Goal: Information Seeking & Learning: Find specific page/section

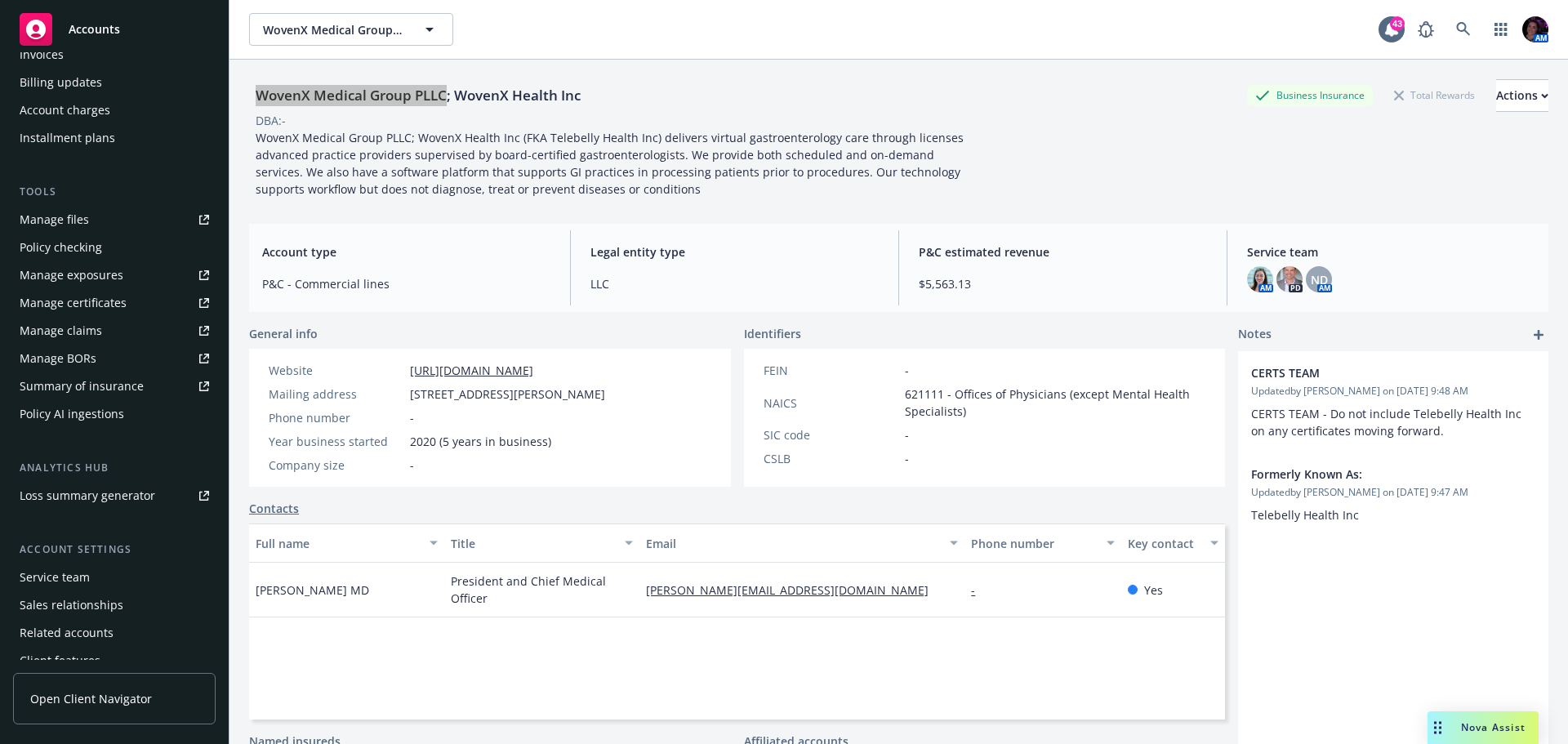
scroll to position [376, 0]
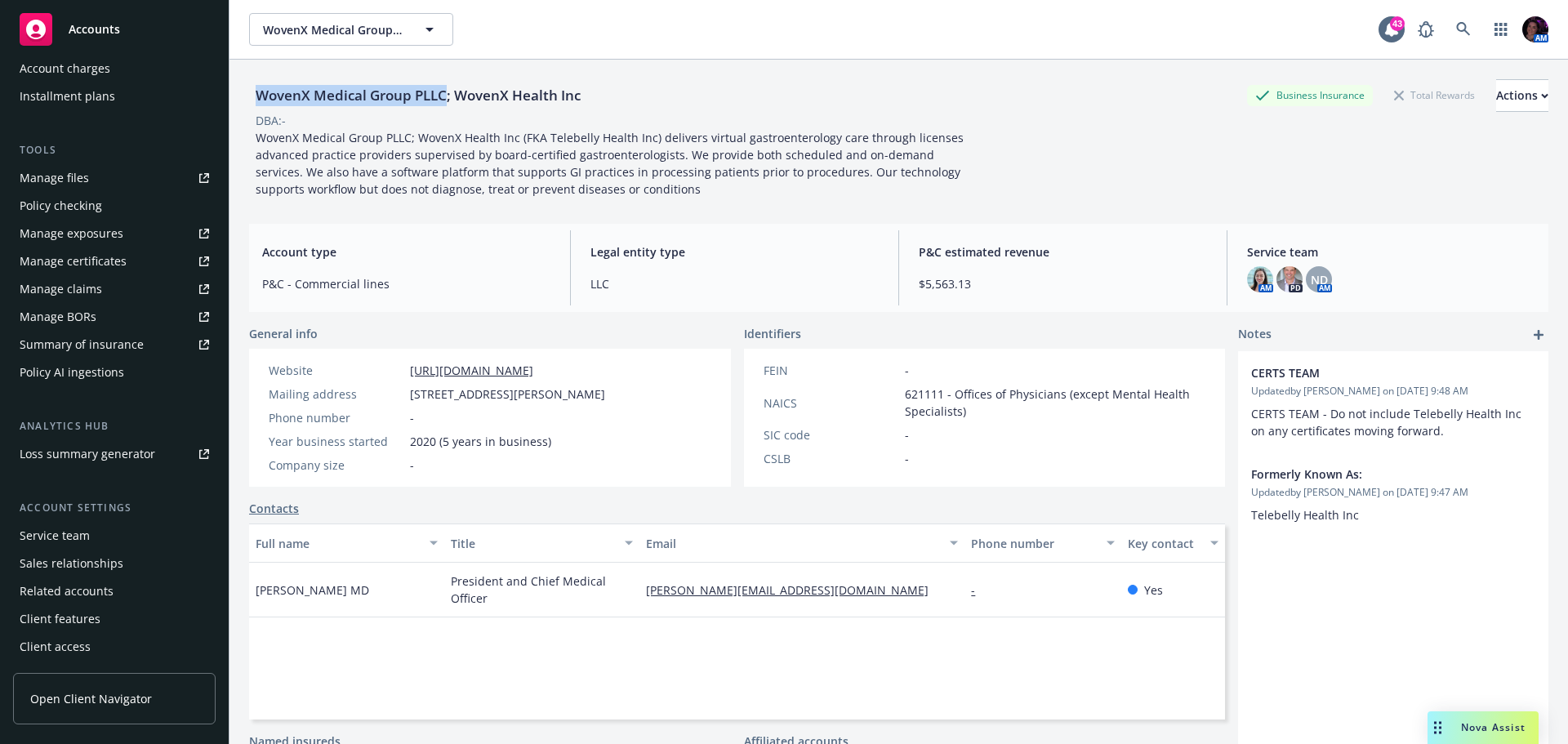
click at [73, 535] on div "Service team" at bounding box center [54, 535] width 70 height 26
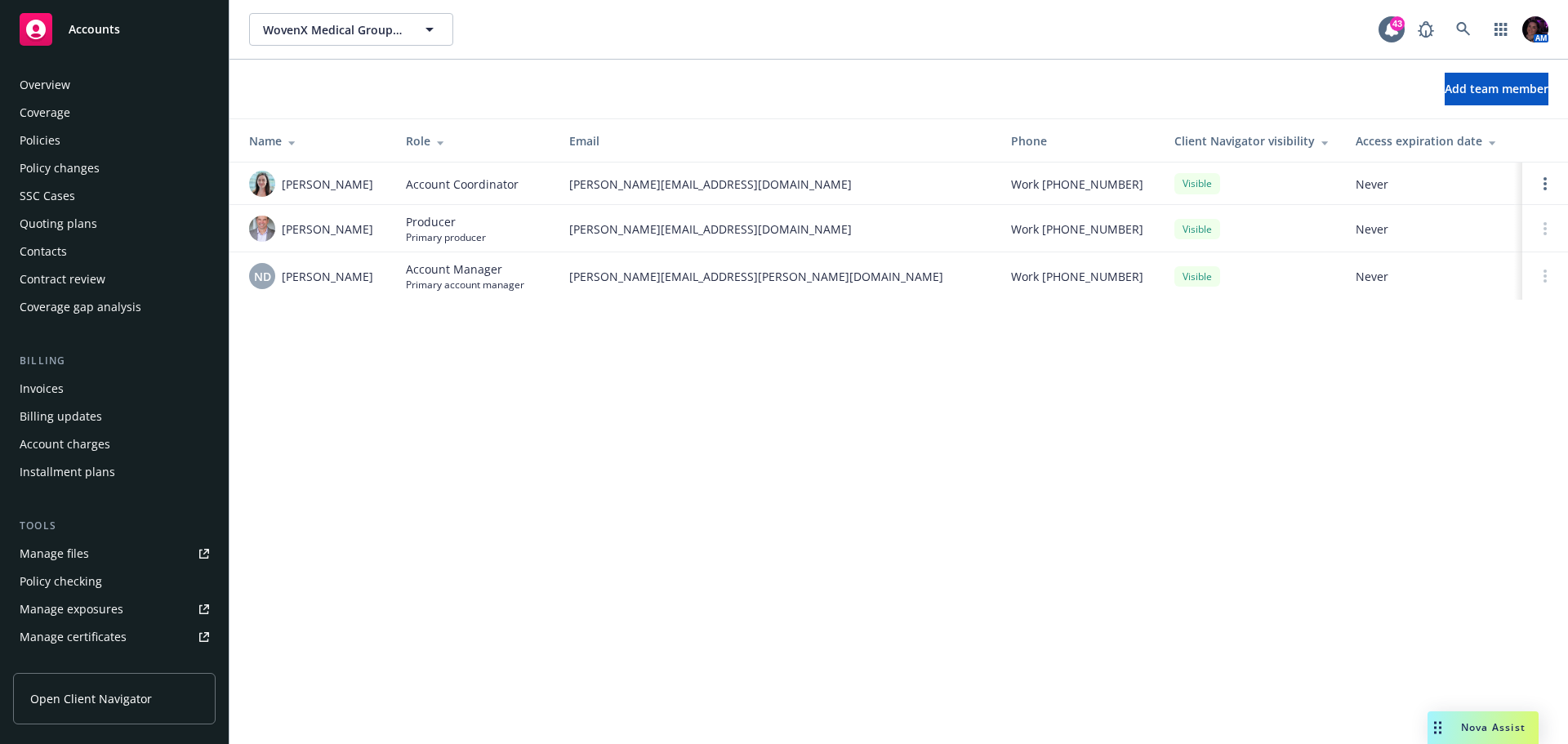
click at [84, 89] on div "Overview" at bounding box center [114, 85] width 189 height 26
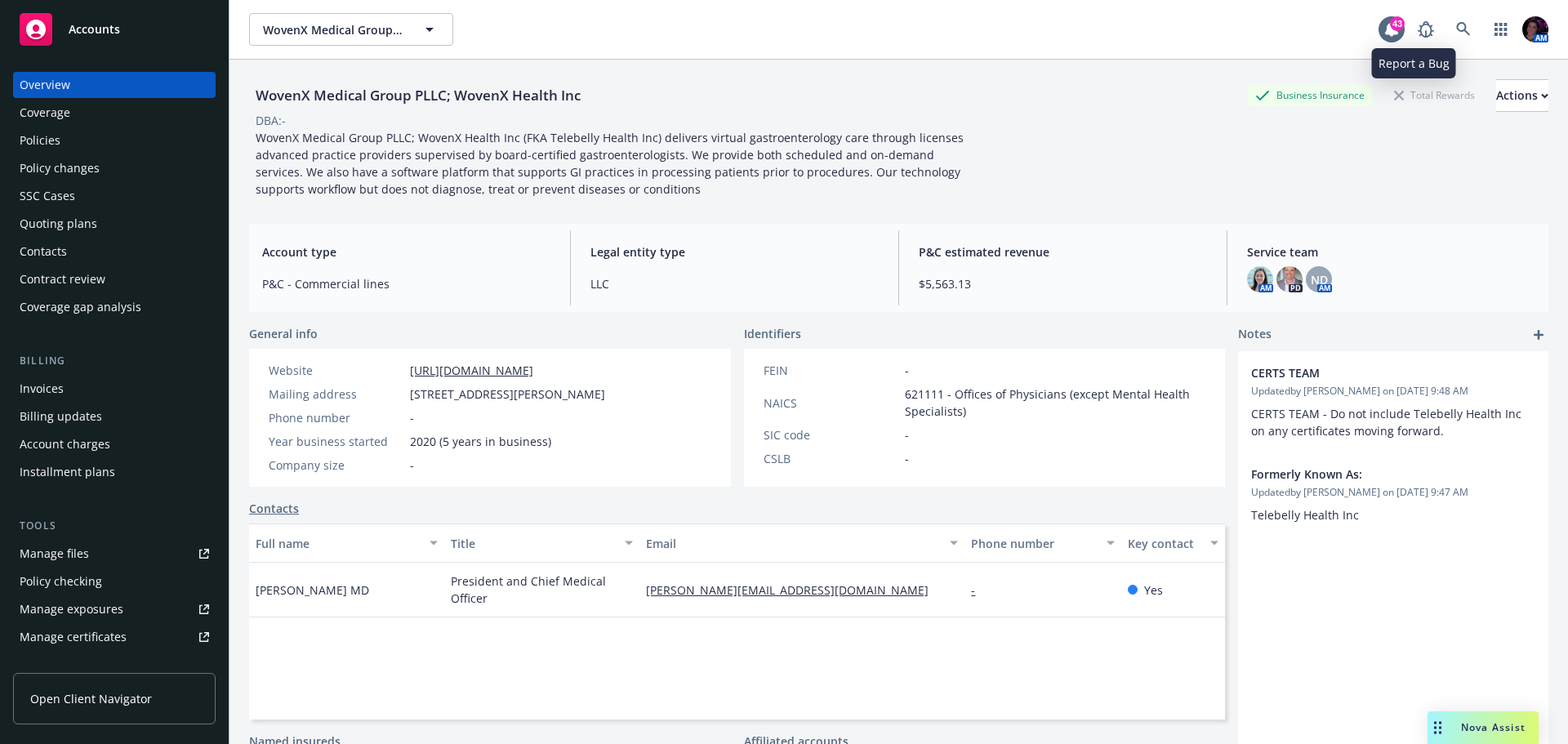
click at [1471, 21] on div "AM" at bounding box center [1479, 29] width 139 height 33
click at [1456, 23] on icon at bounding box center [1464, 30] width 15 height 15
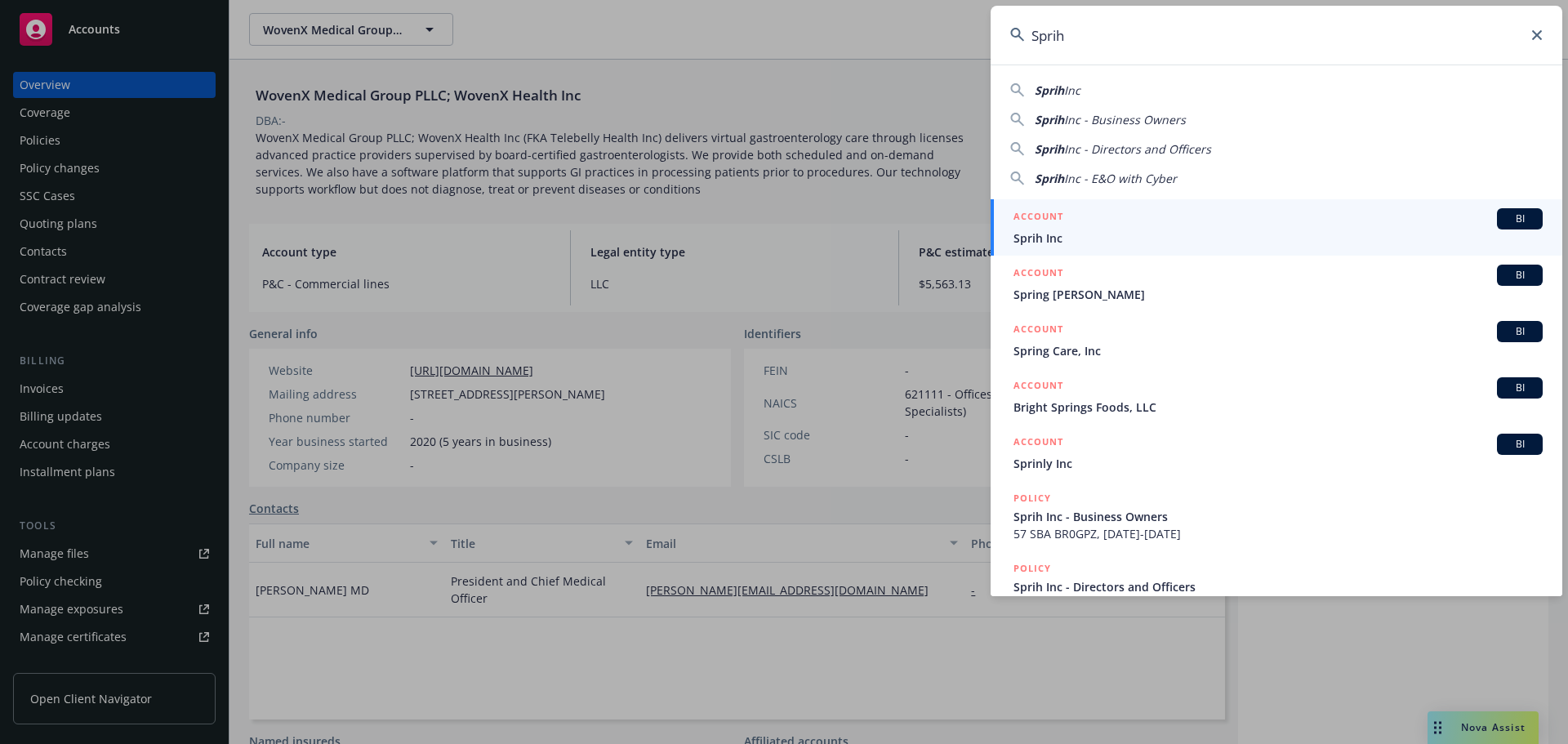
type input "Sprih"
click at [1125, 224] on div "ACCOUNT BI" at bounding box center [1278, 218] width 529 height 21
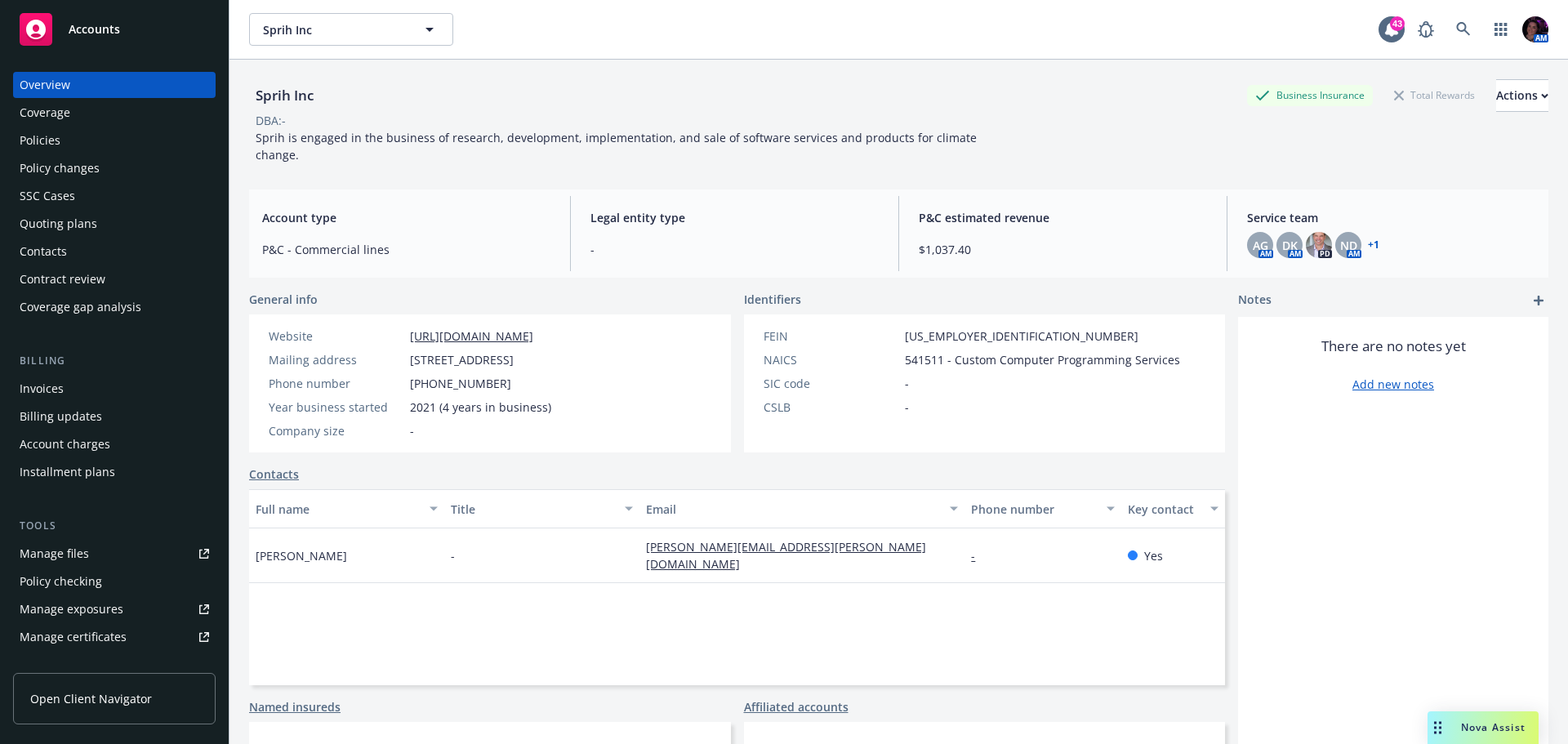
click at [74, 136] on div "Policies" at bounding box center [114, 141] width 189 height 26
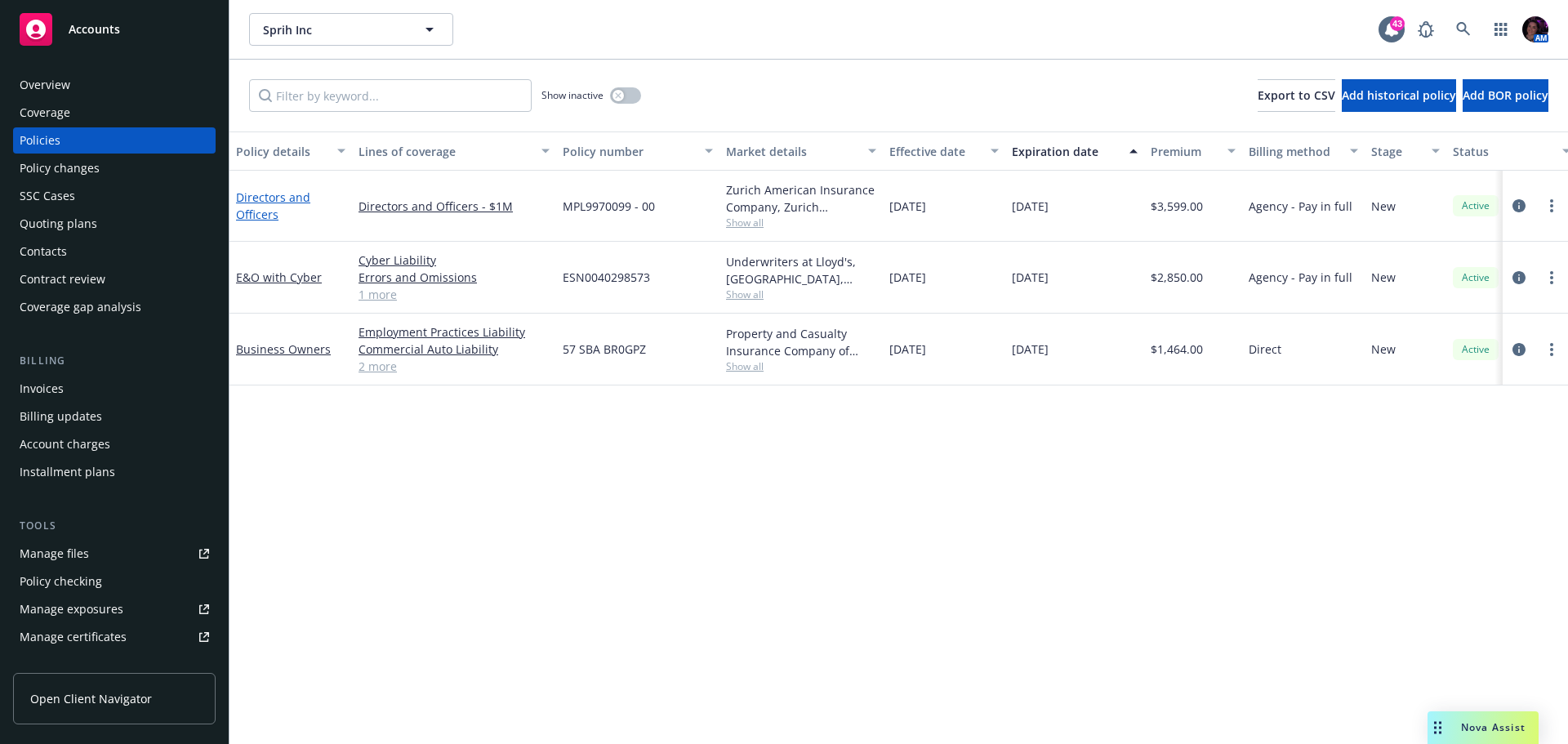
click at [282, 197] on link "Directors and Officers" at bounding box center [273, 205] width 75 height 33
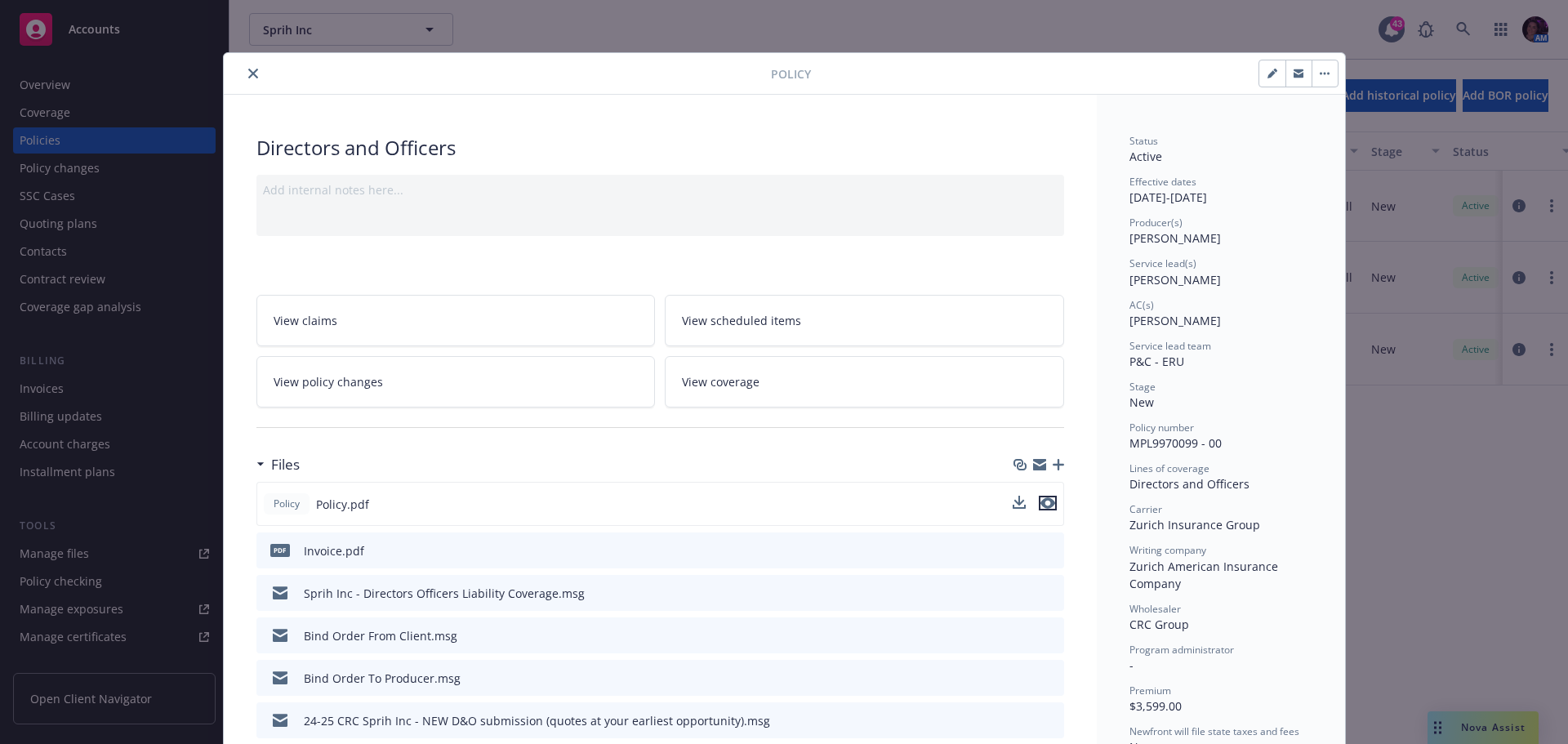
click at [1043, 505] on icon "preview file" at bounding box center [1048, 503] width 15 height 11
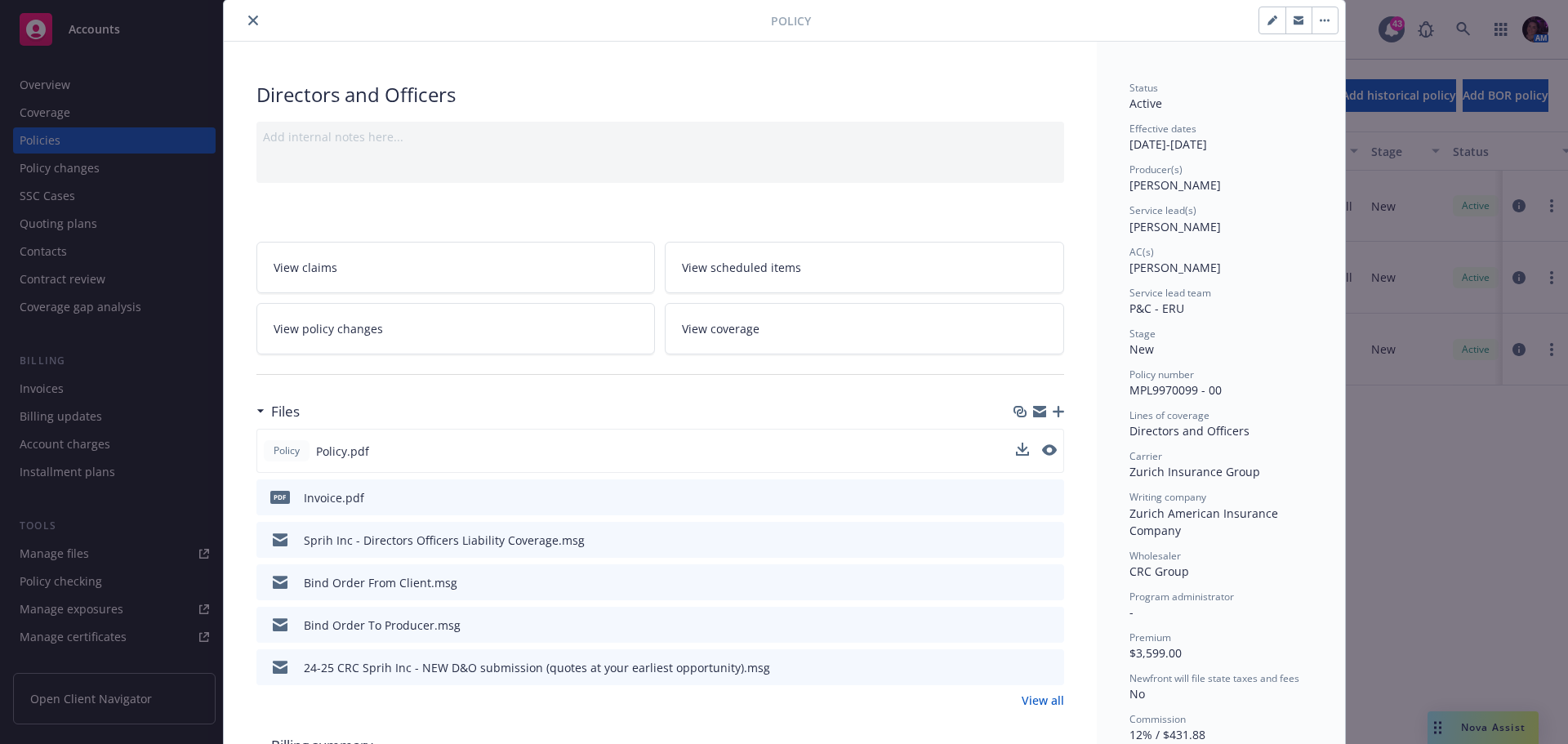
scroll to position [82, 0]
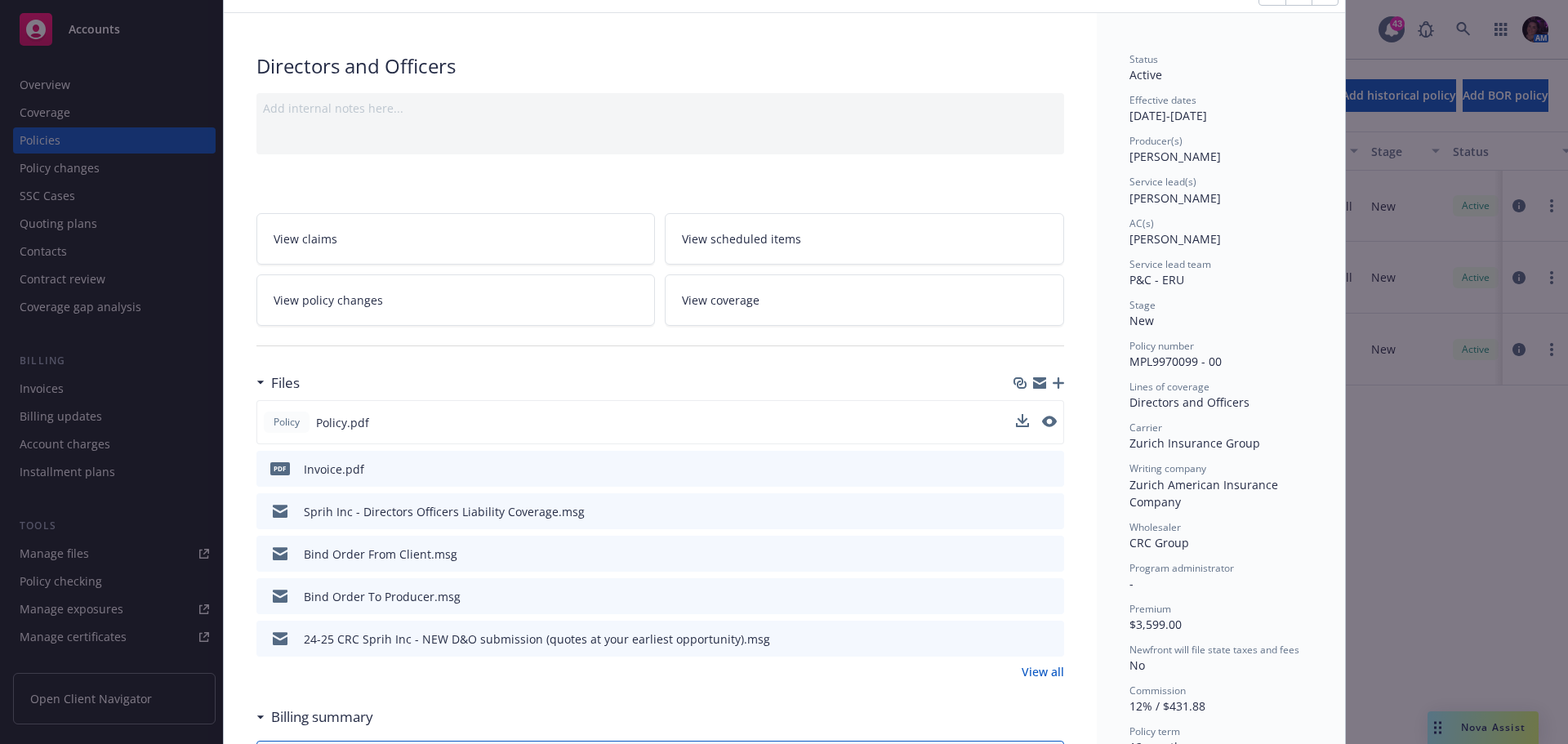
click at [1046, 468] on icon "preview file" at bounding box center [1049, 468] width 15 height 11
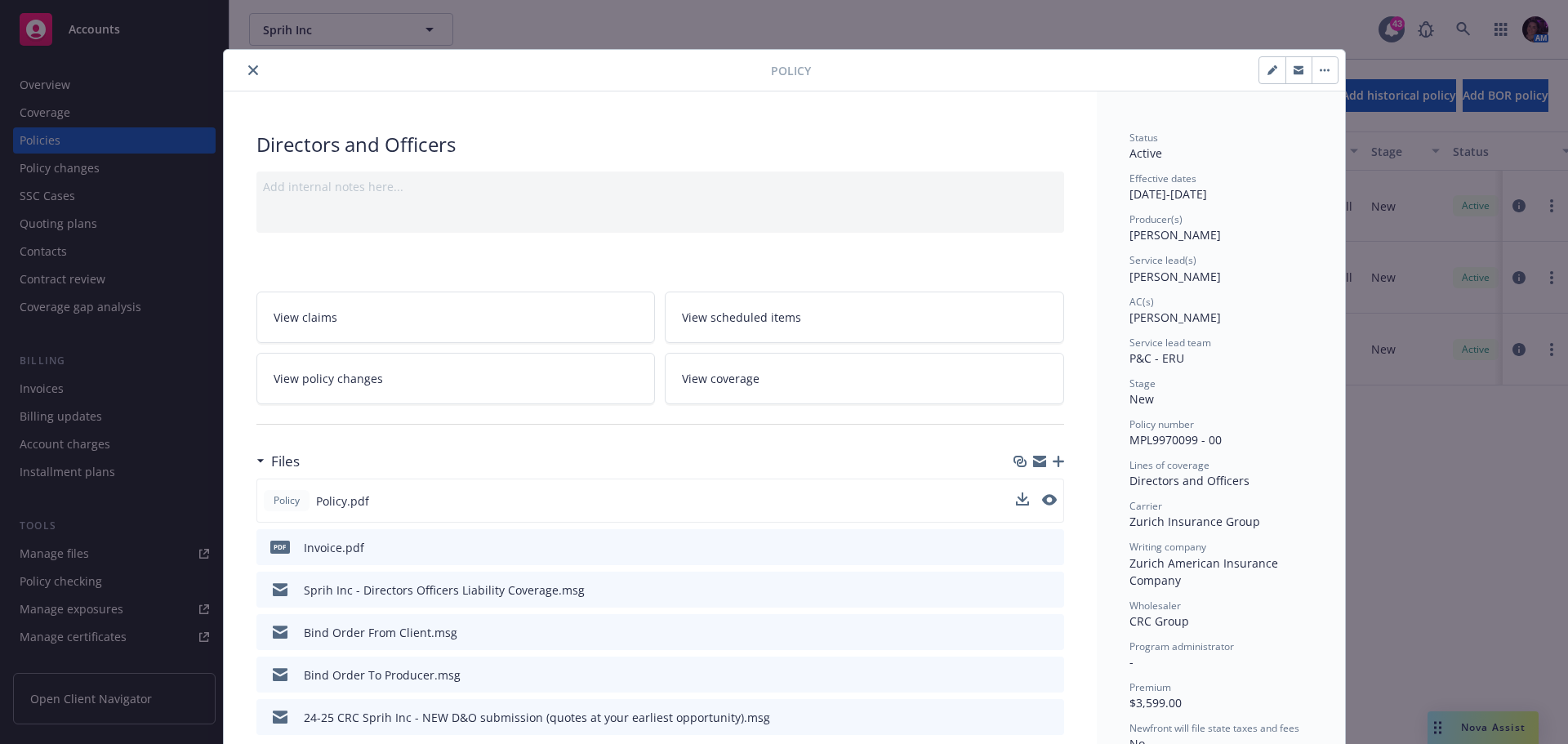
scroll to position [0, 0]
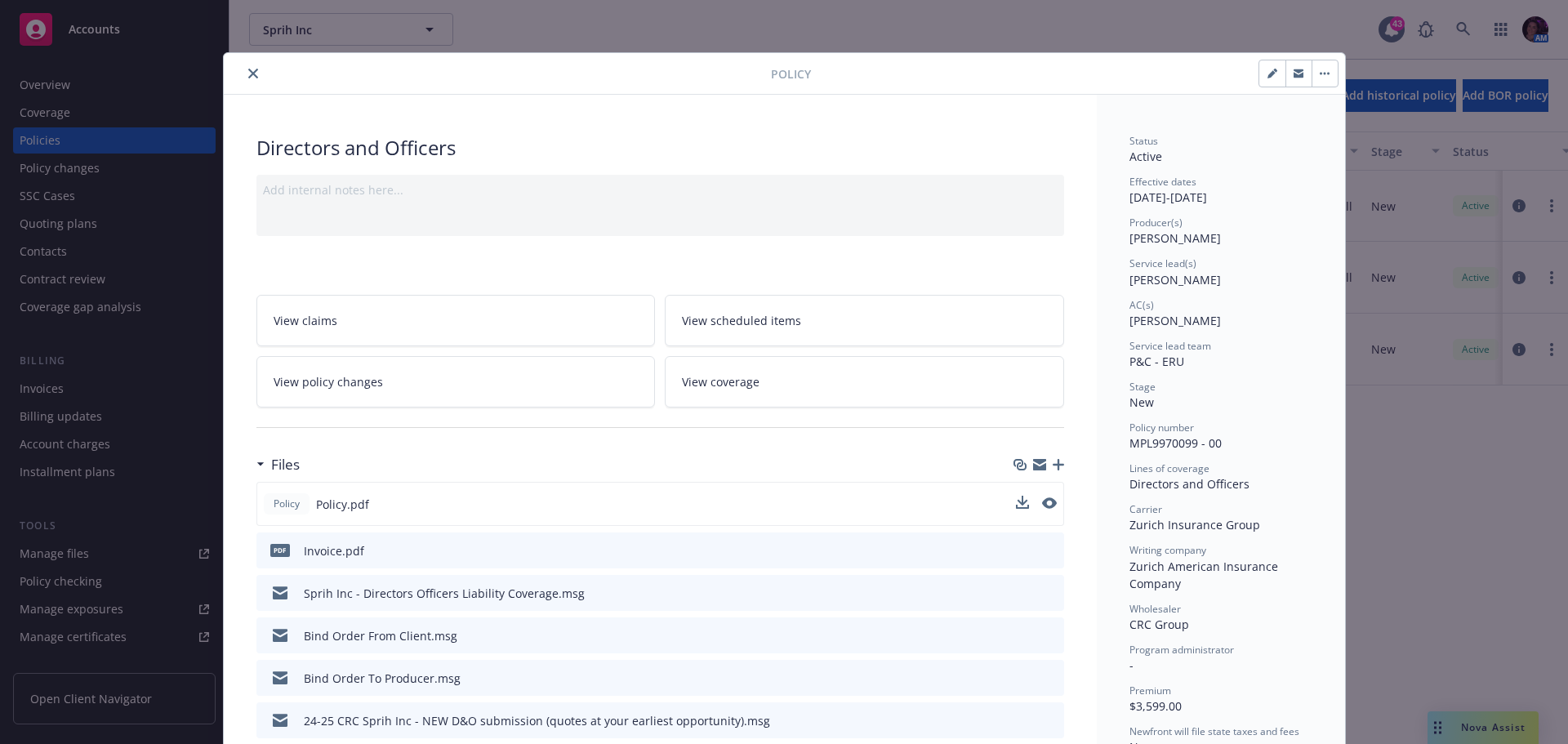
click at [248, 71] on icon "close" at bounding box center [253, 74] width 10 height 10
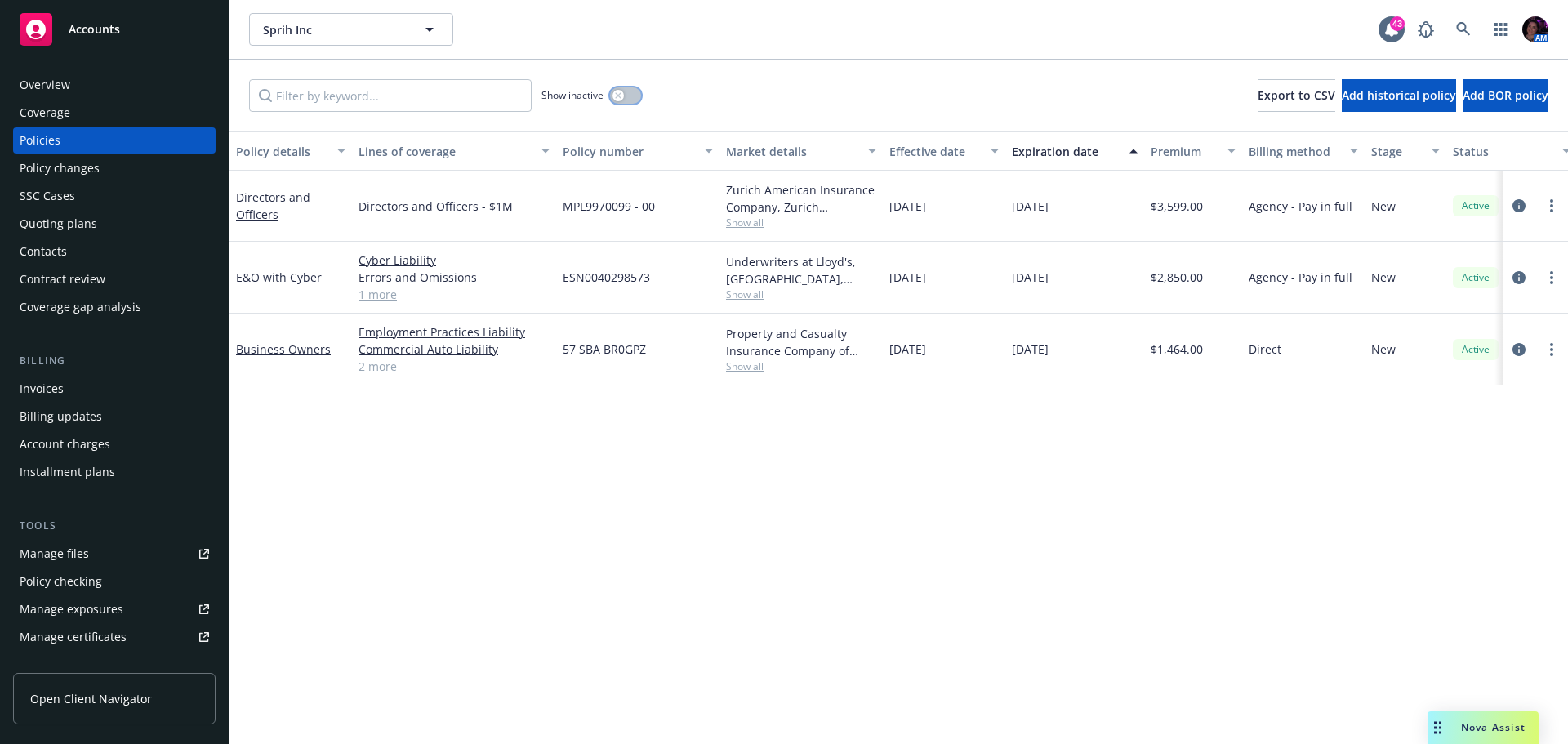
click at [633, 95] on button "button" at bounding box center [625, 96] width 31 height 17
click at [285, 195] on link "Directors and Officers" at bounding box center [273, 205] width 75 height 33
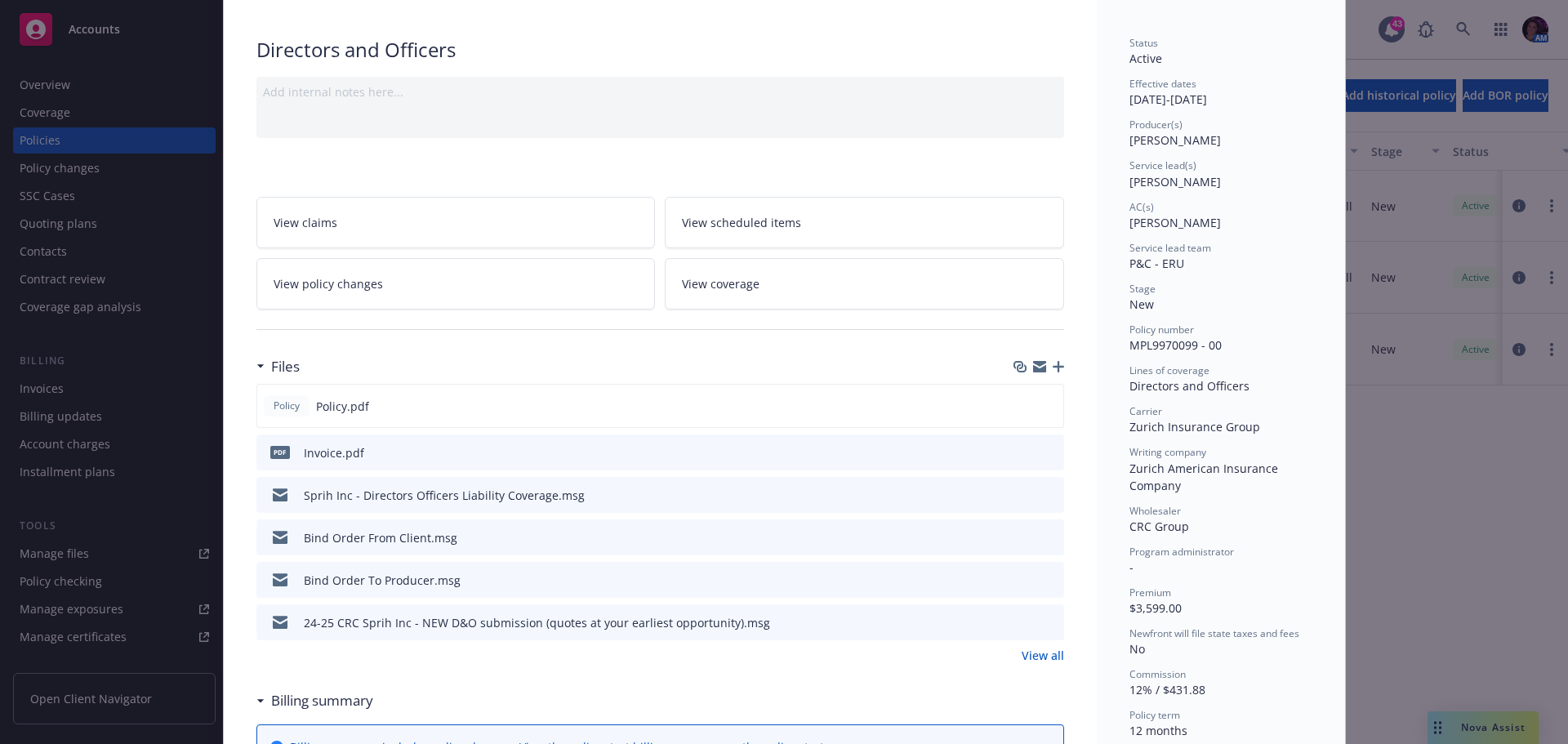
scroll to position [245, 0]
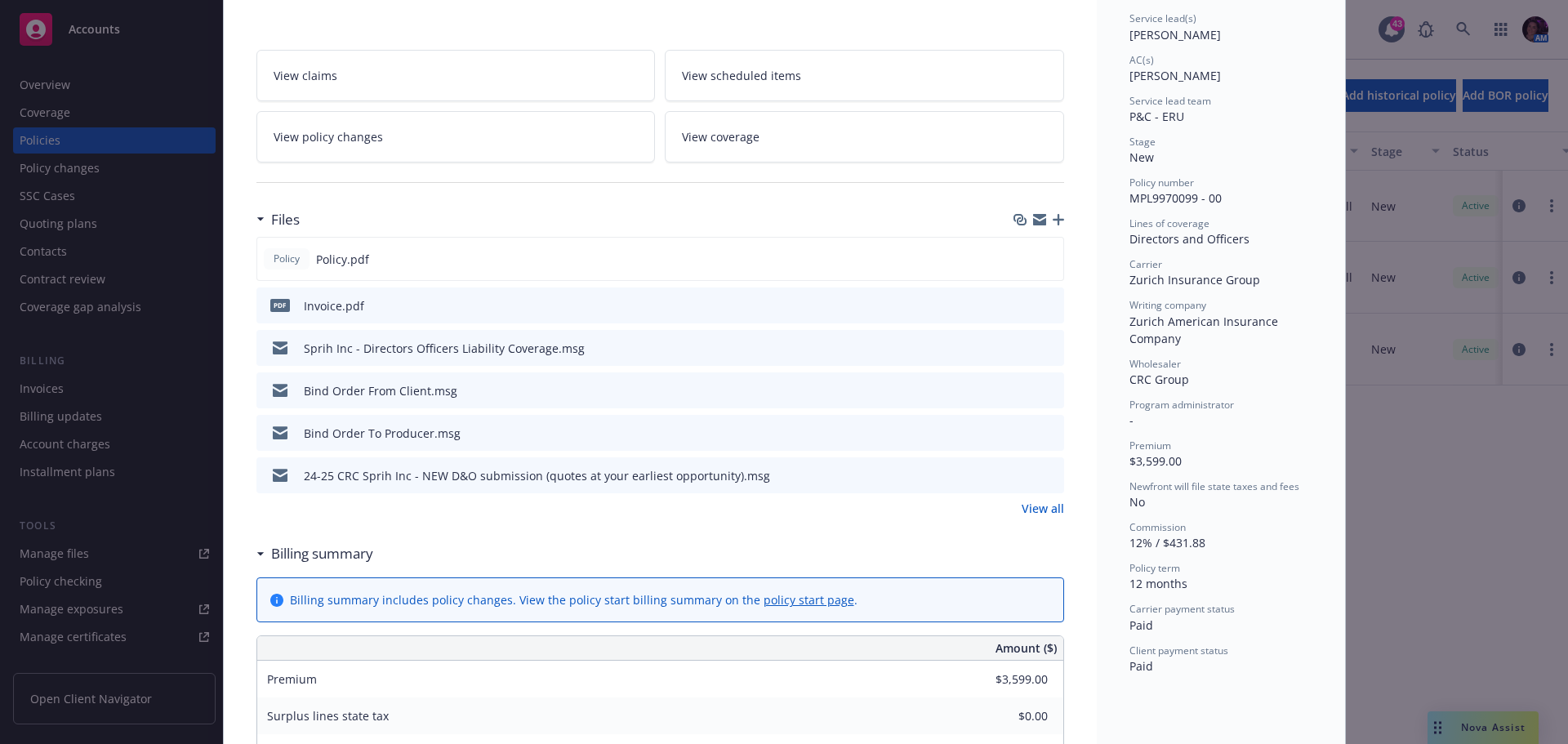
click at [1048, 346] on icon "preview file" at bounding box center [1049, 347] width 15 height 11
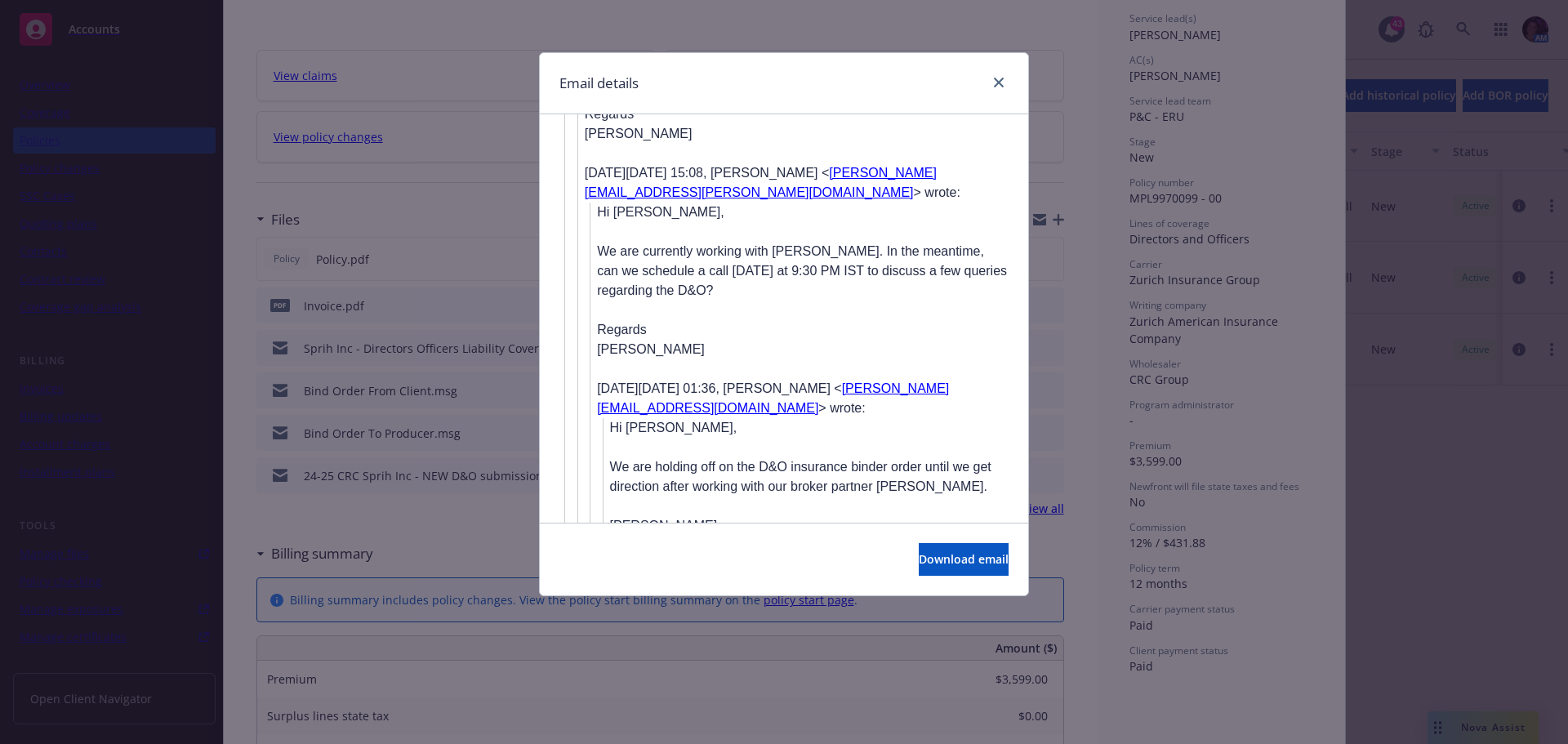
scroll to position [2776, 0]
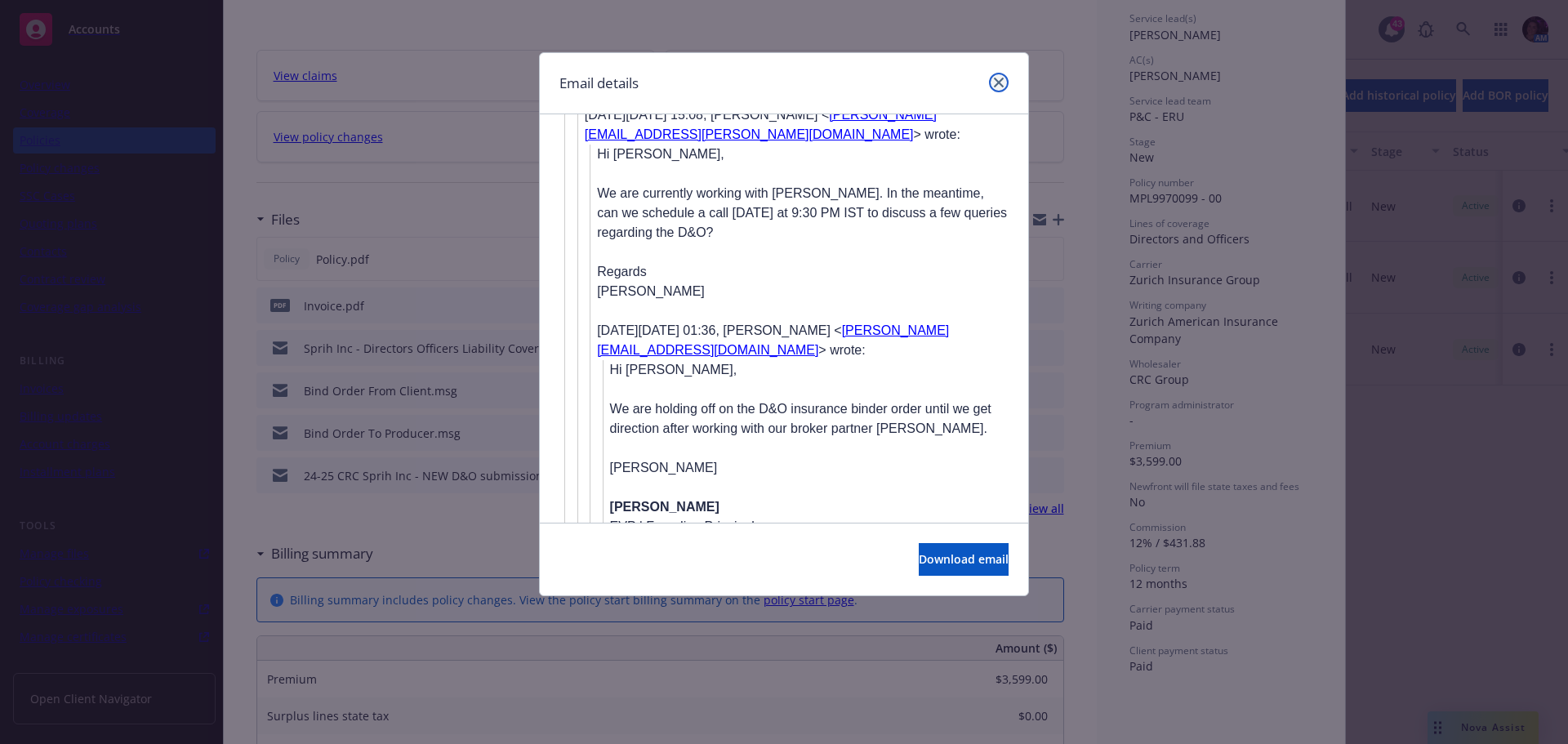
click at [996, 82] on icon "close" at bounding box center [999, 82] width 10 height 10
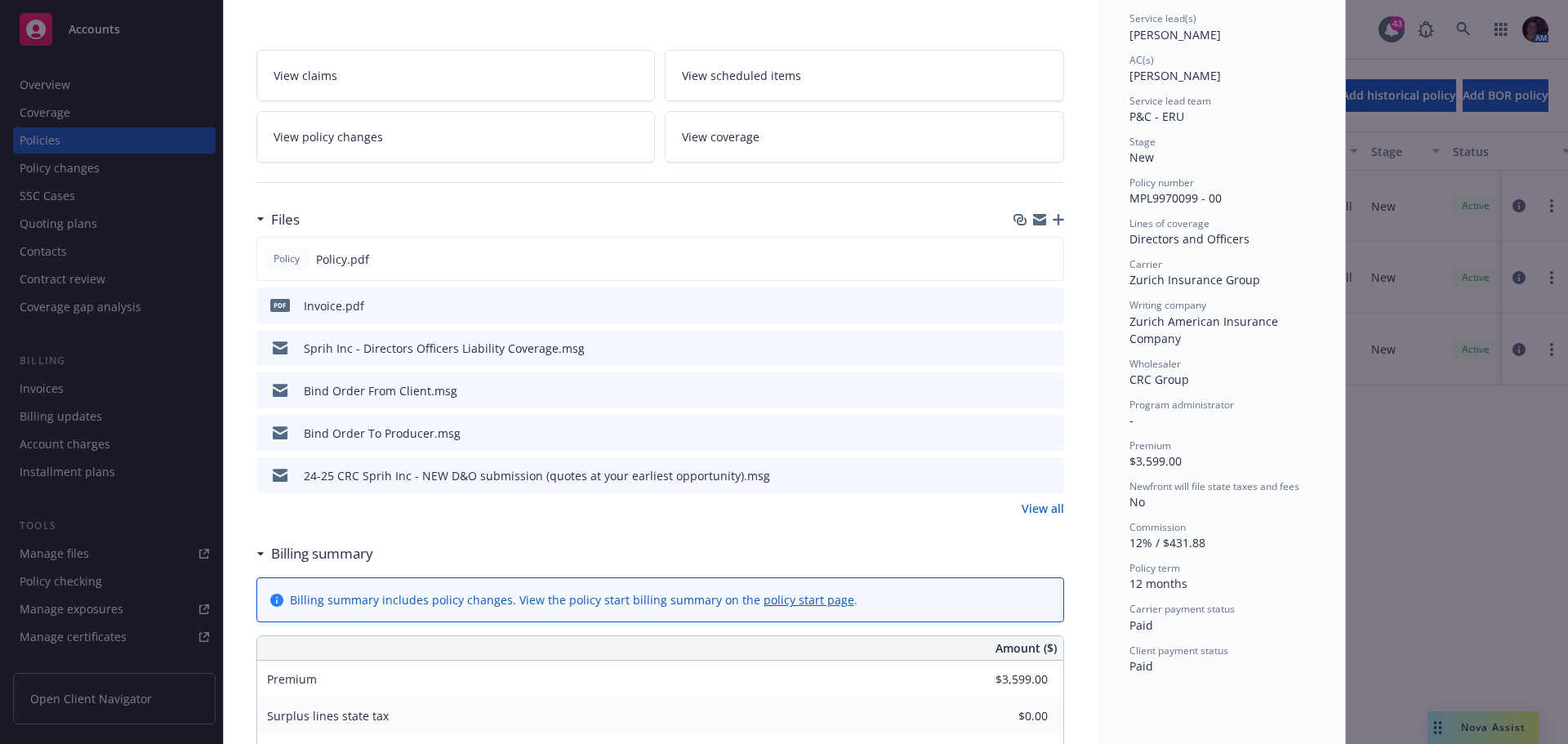
click at [1047, 299] on icon "preview file" at bounding box center [1049, 305] width 15 height 11
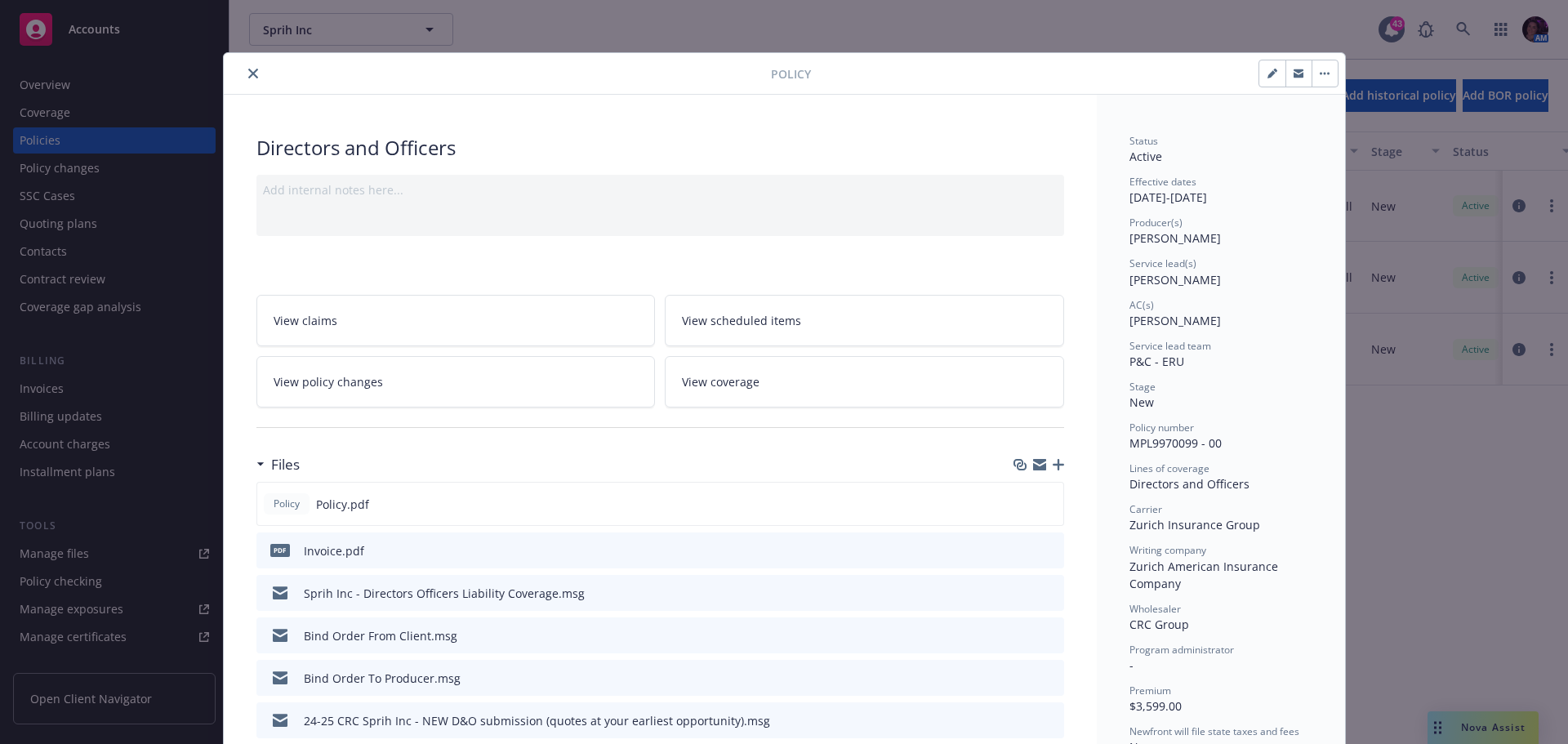
scroll to position [163, 0]
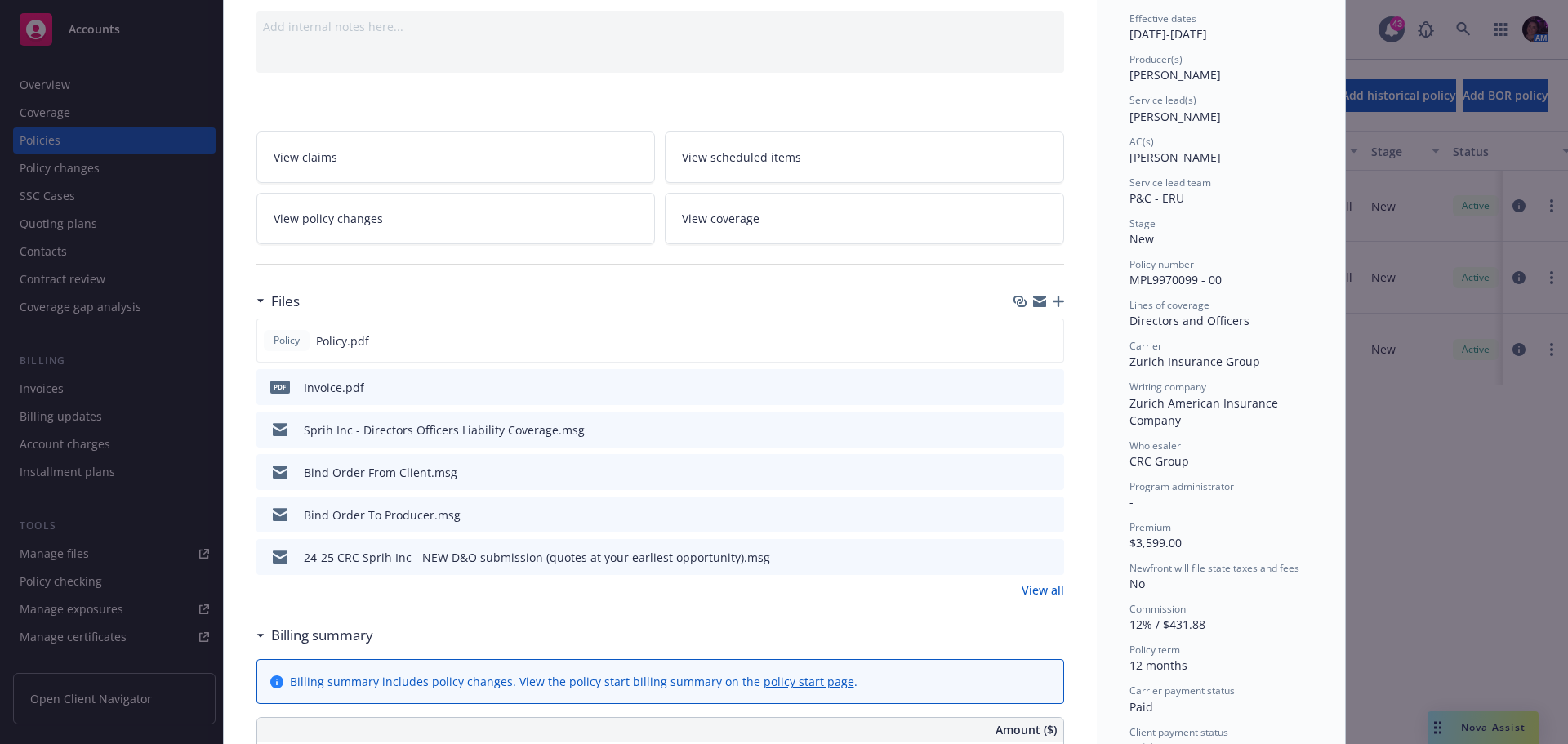
click at [1028, 586] on link "View all" at bounding box center [1044, 590] width 43 height 17
